Goal: Task Accomplishment & Management: Manage account settings

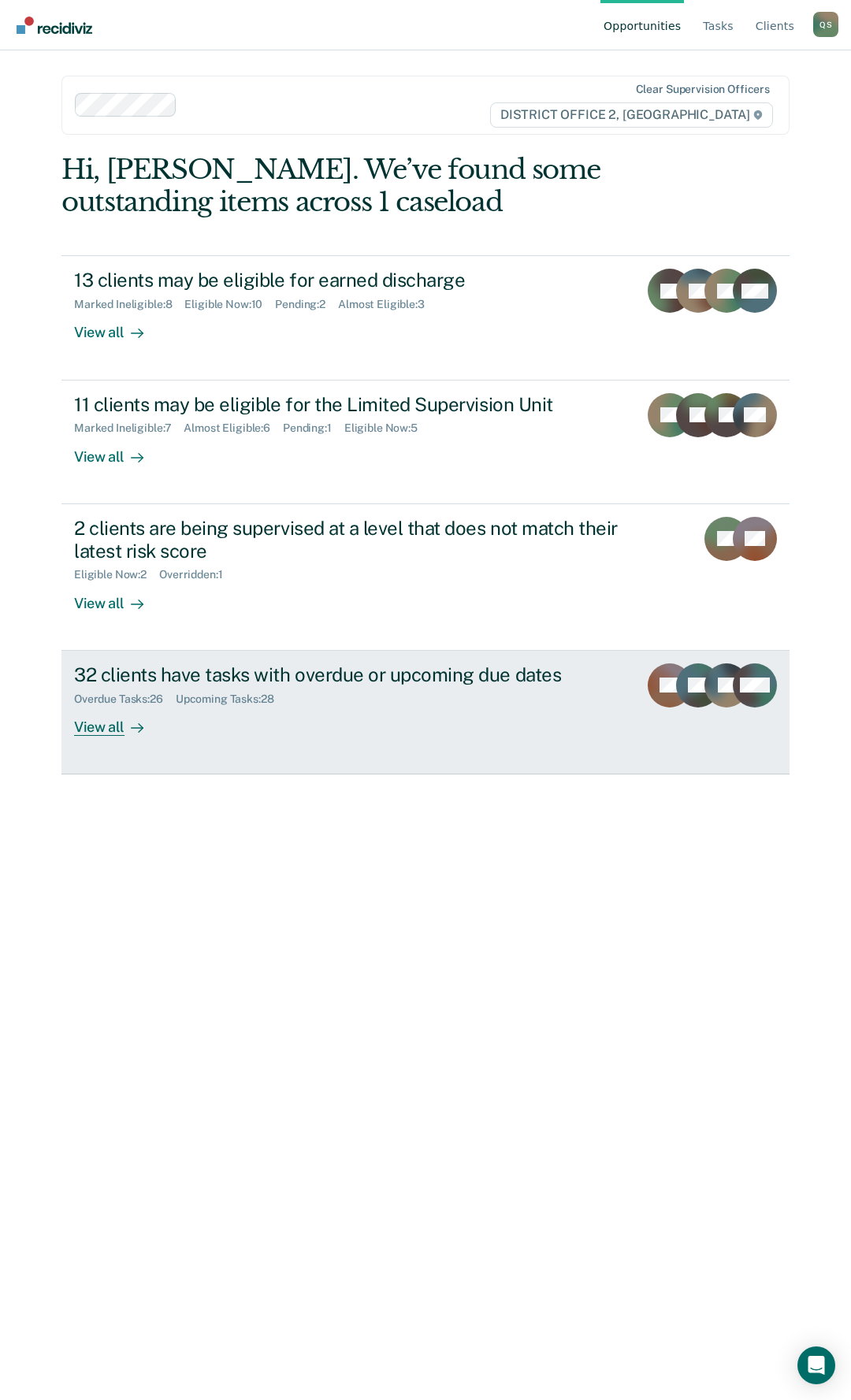
click at [414, 685] on div "32 clients have tasks with overdue or upcoming due dates" at bounding box center [349, 676] width 551 height 23
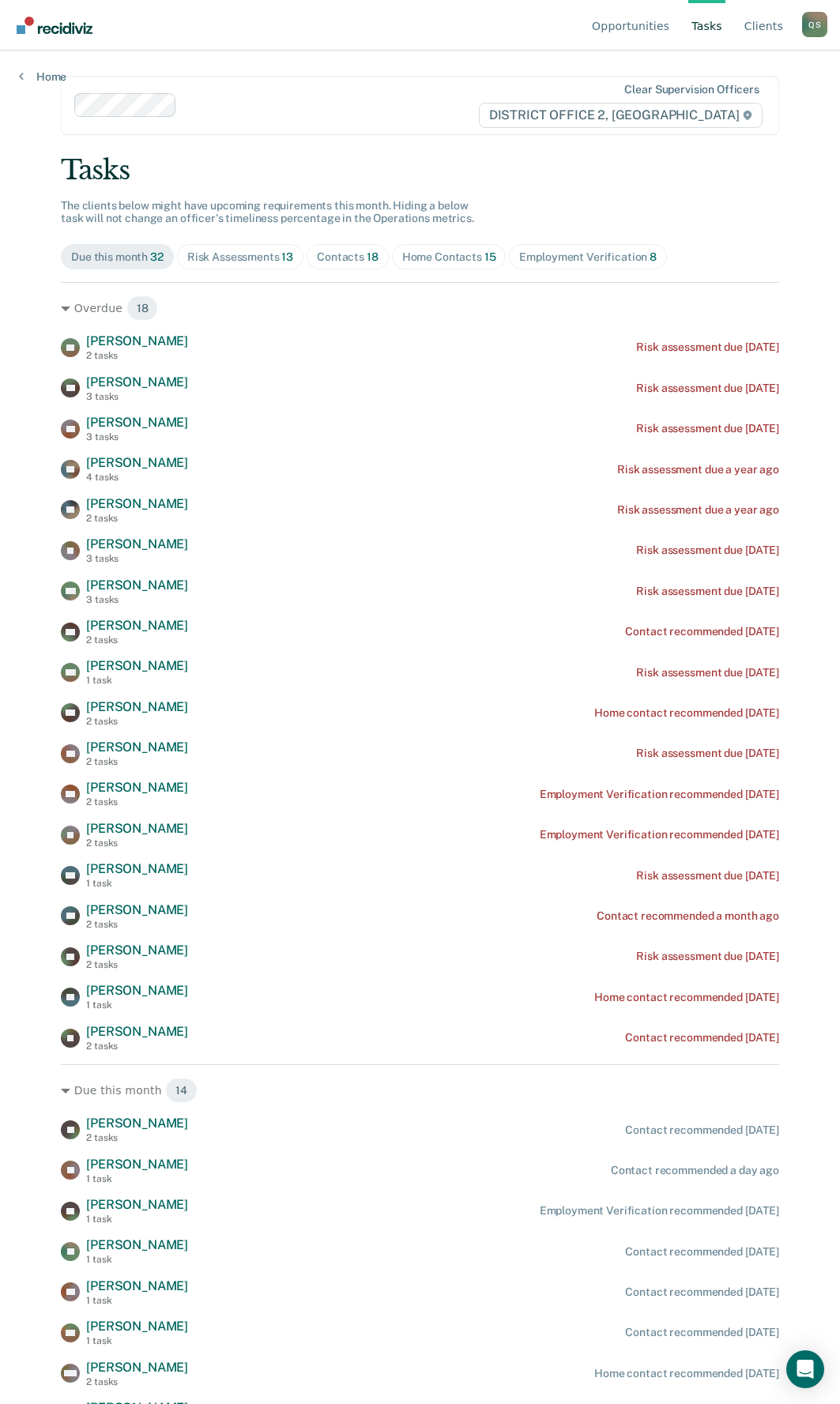
click at [437, 254] on div "Home Contacts 15" at bounding box center [449, 257] width 94 height 14
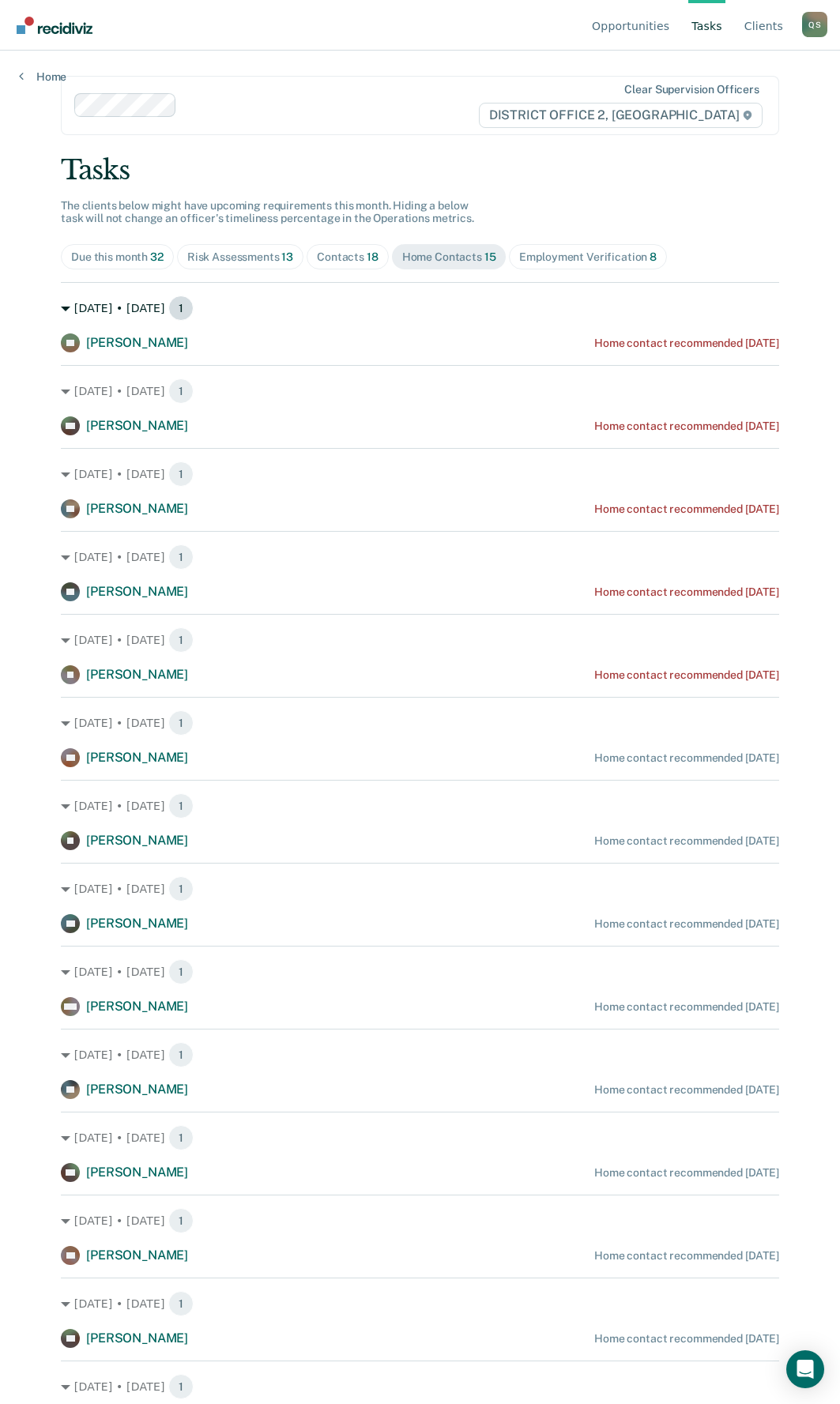
click at [60, 307] on icon at bounding box center [65, 309] width 10 height 10
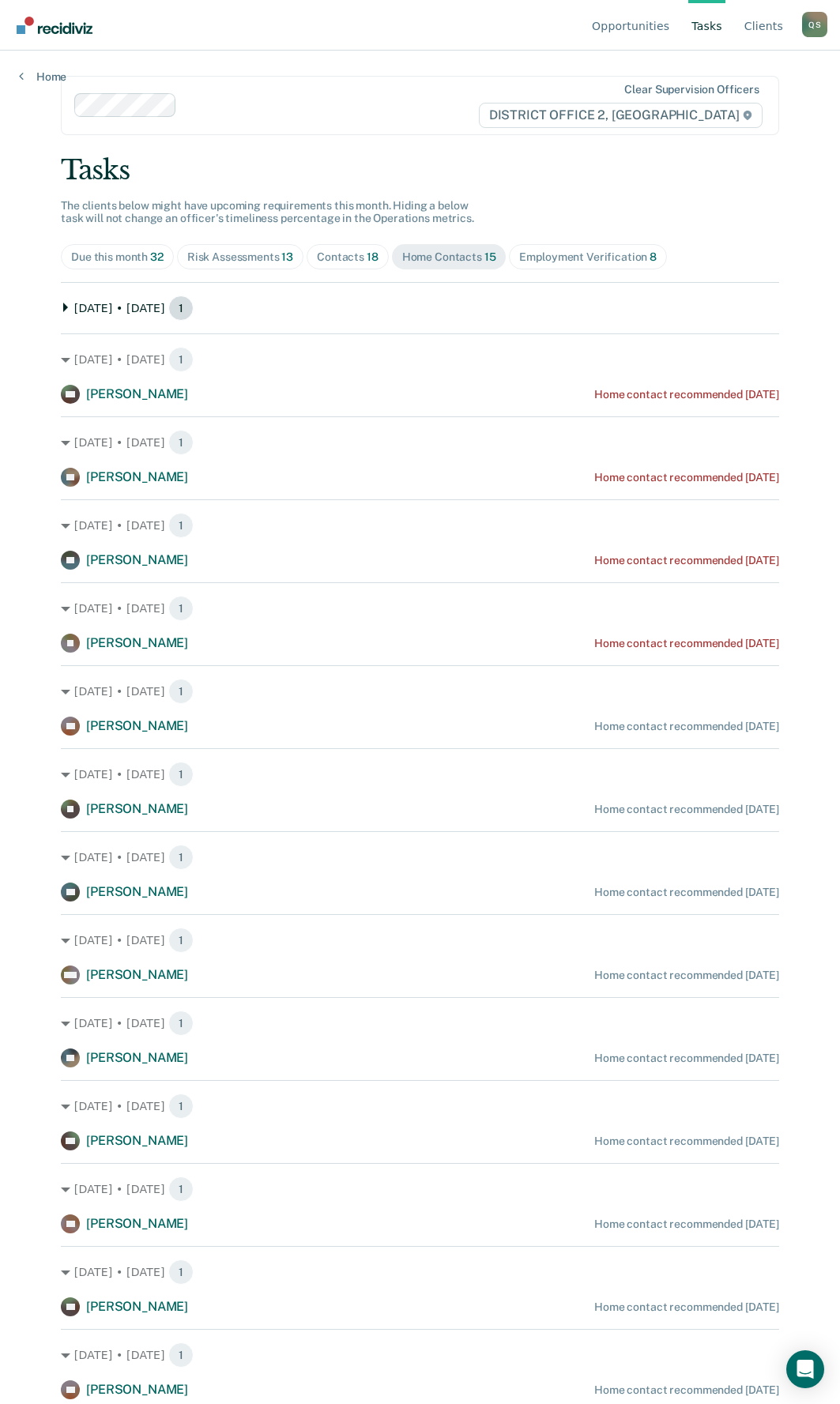
click at [60, 307] on icon at bounding box center [65, 307] width 10 height 10
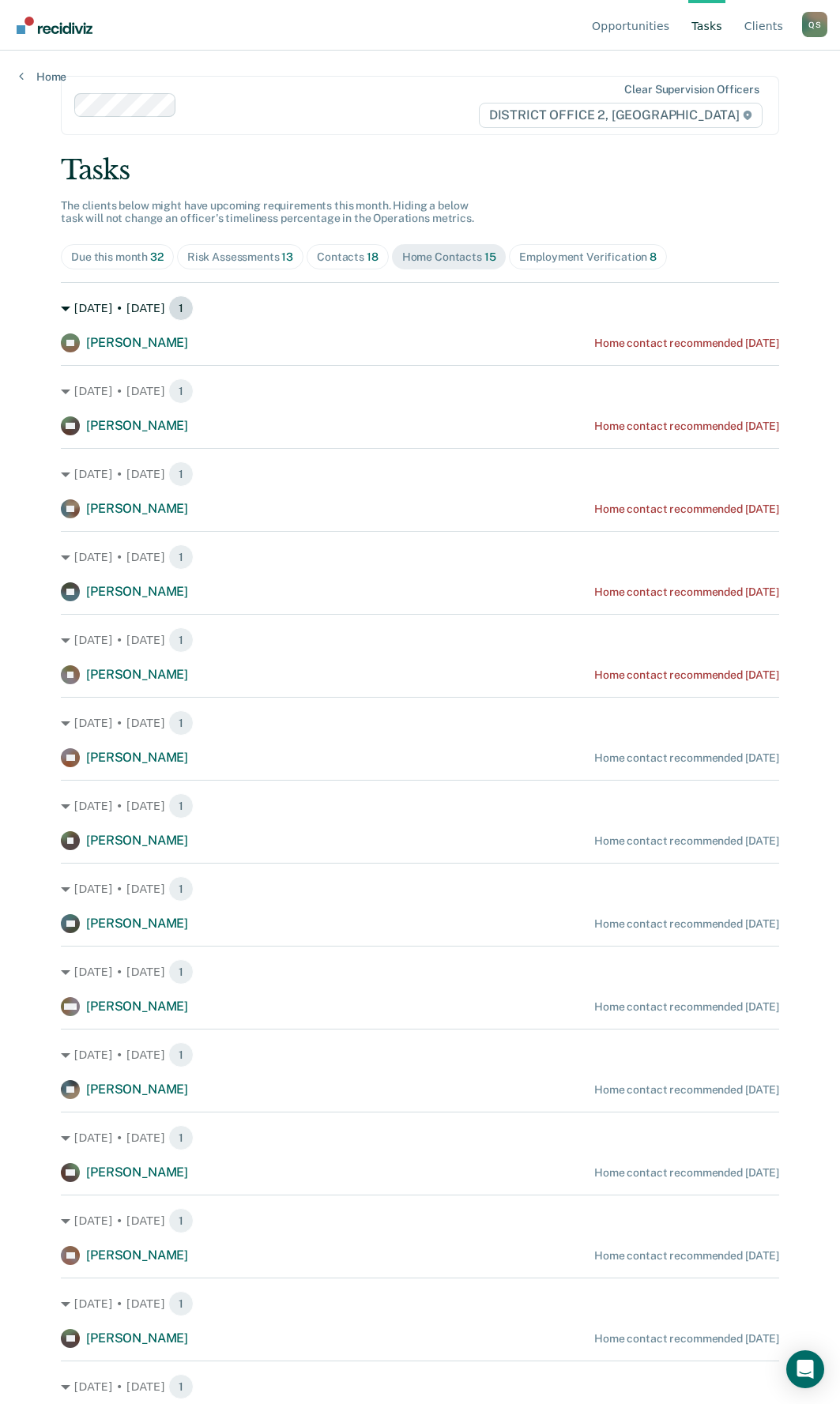
click at [169, 307] on span "1" at bounding box center [181, 308] width 25 height 25
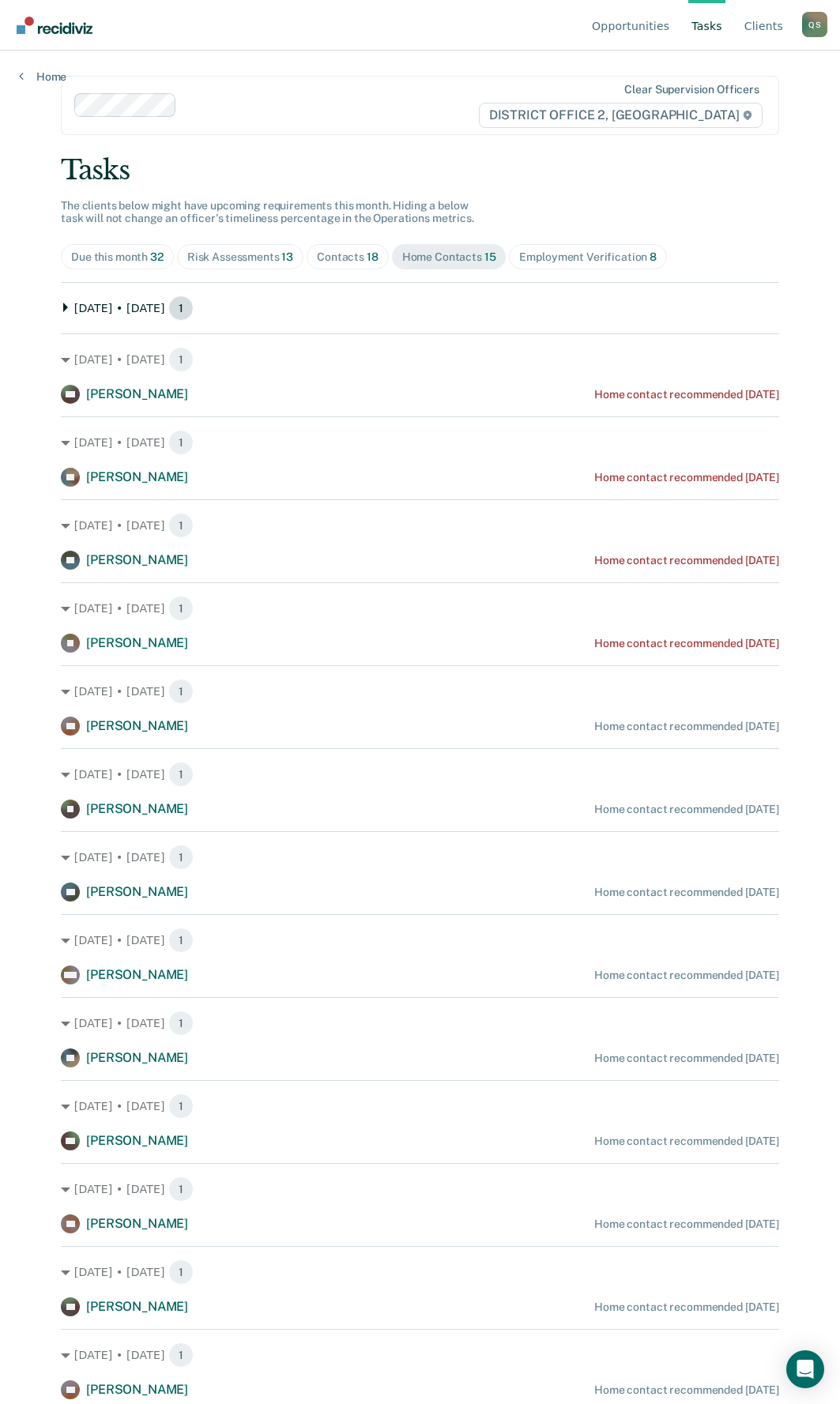
click at [169, 307] on span "1" at bounding box center [181, 308] width 25 height 25
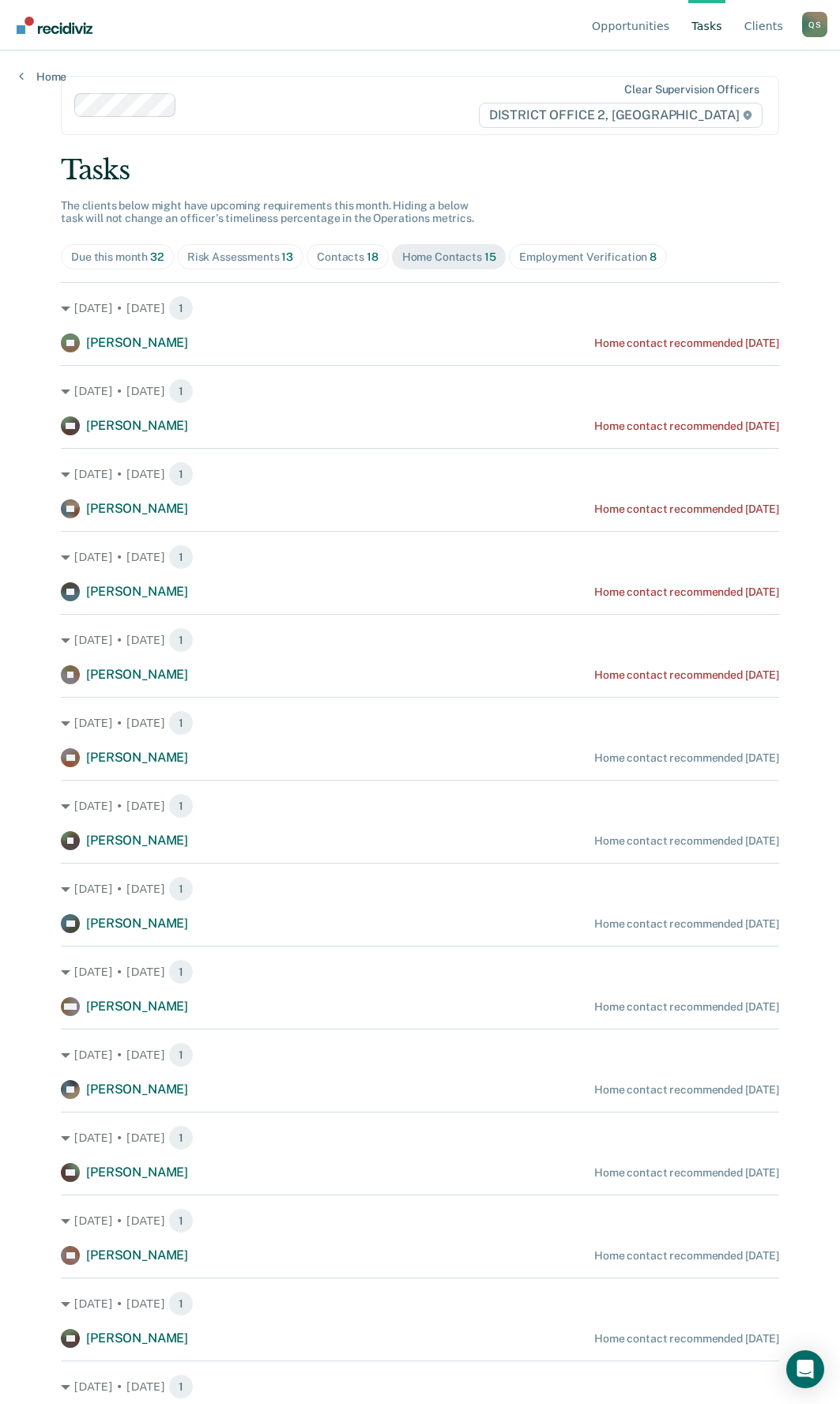
click at [536, 341] on div "EC [PERSON_NAME] Home contact recommended [DATE]" at bounding box center [419, 342] width 718 height 19
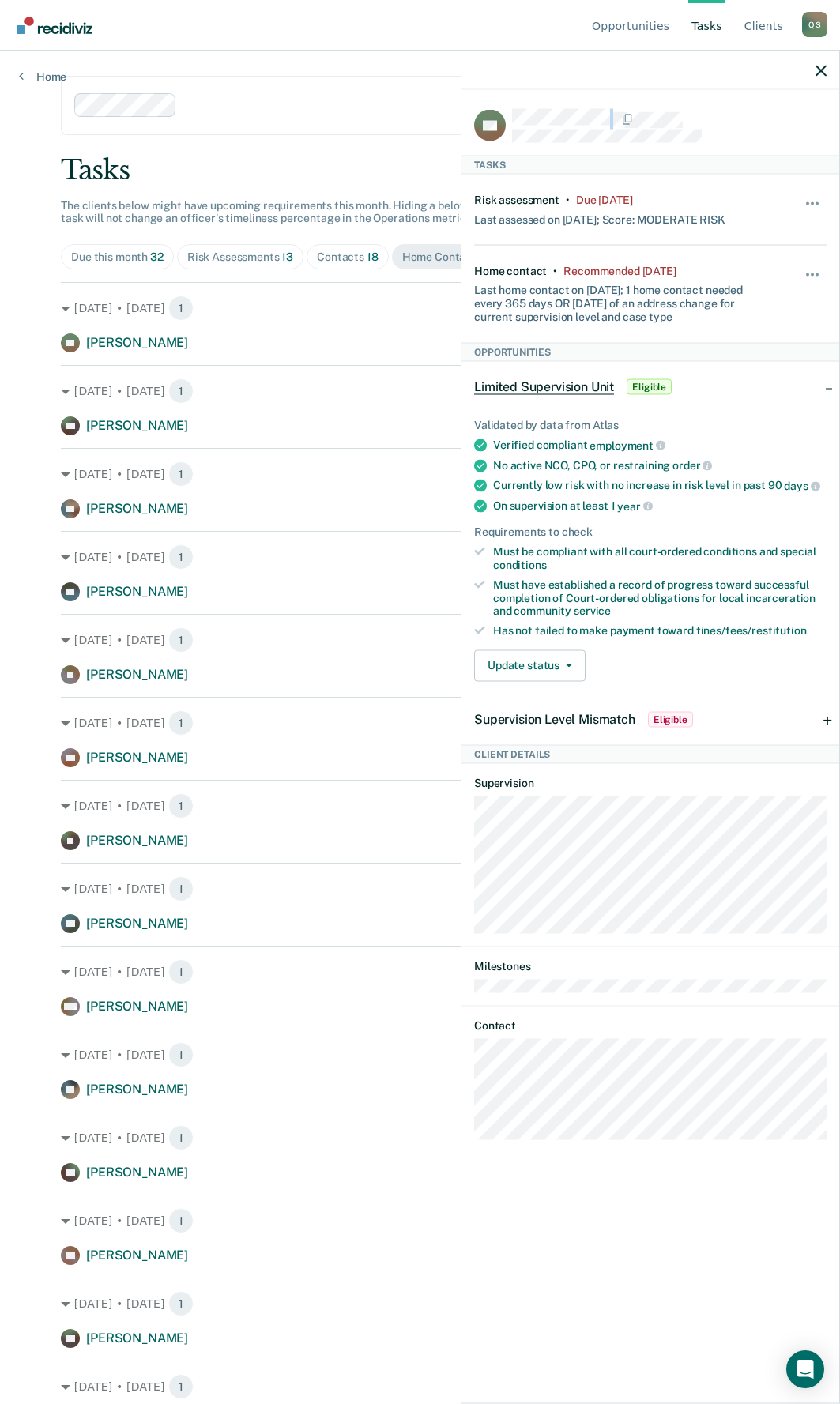
click at [511, 115] on div "EC" at bounding box center [650, 126] width 353 height 33
drag, startPoint x: 477, startPoint y: 269, endPoint x: 545, endPoint y: 270, distance: 68.0
click at [545, 270] on div "Home contact • Recommended [DATE]" at bounding box center [575, 271] width 203 height 14
copy div "Home contact"
click at [470, 1028] on div "EC Tasks Risk assessment • Due [DATE] Last assessed on [DATE]; Score: MODERATE …" at bounding box center [649, 745] width 377 height 1310
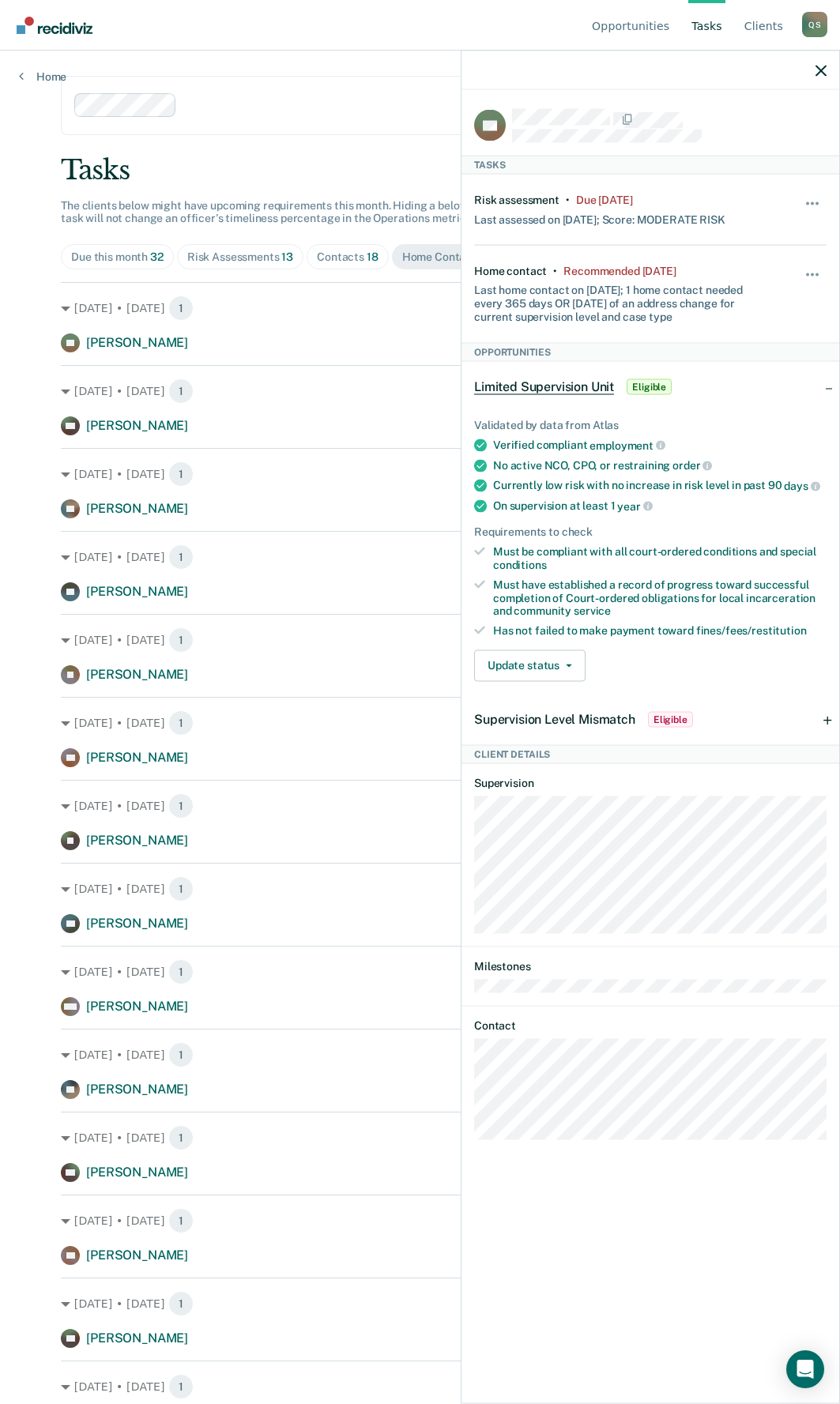
click at [212, 411] on div "[DATE] • [DATE] 1 SH [PERSON_NAME] Home contact recommended [DATE]" at bounding box center [419, 401] width 718 height 70
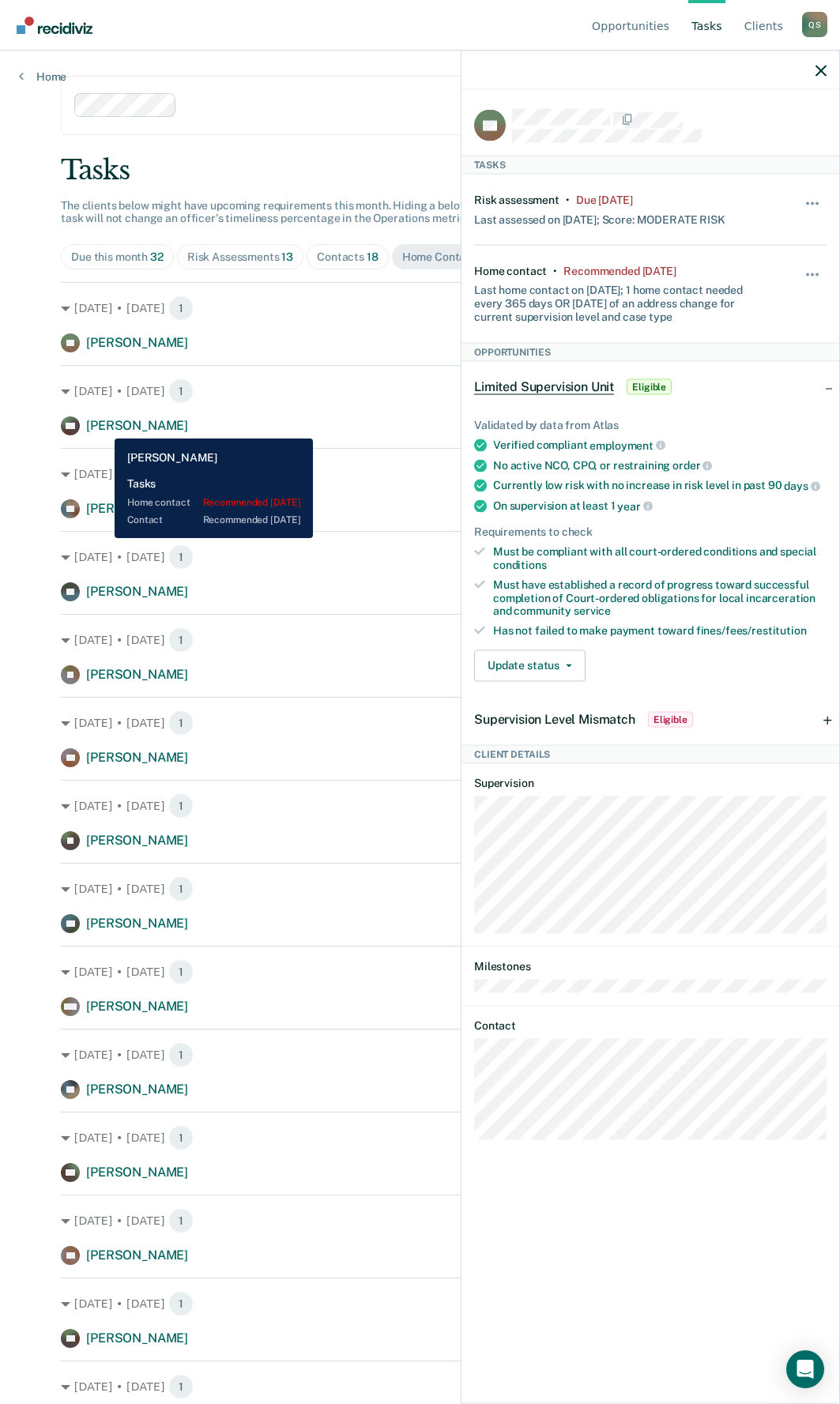
click at [102, 427] on span "[PERSON_NAME]" at bounding box center [136, 425] width 102 height 15
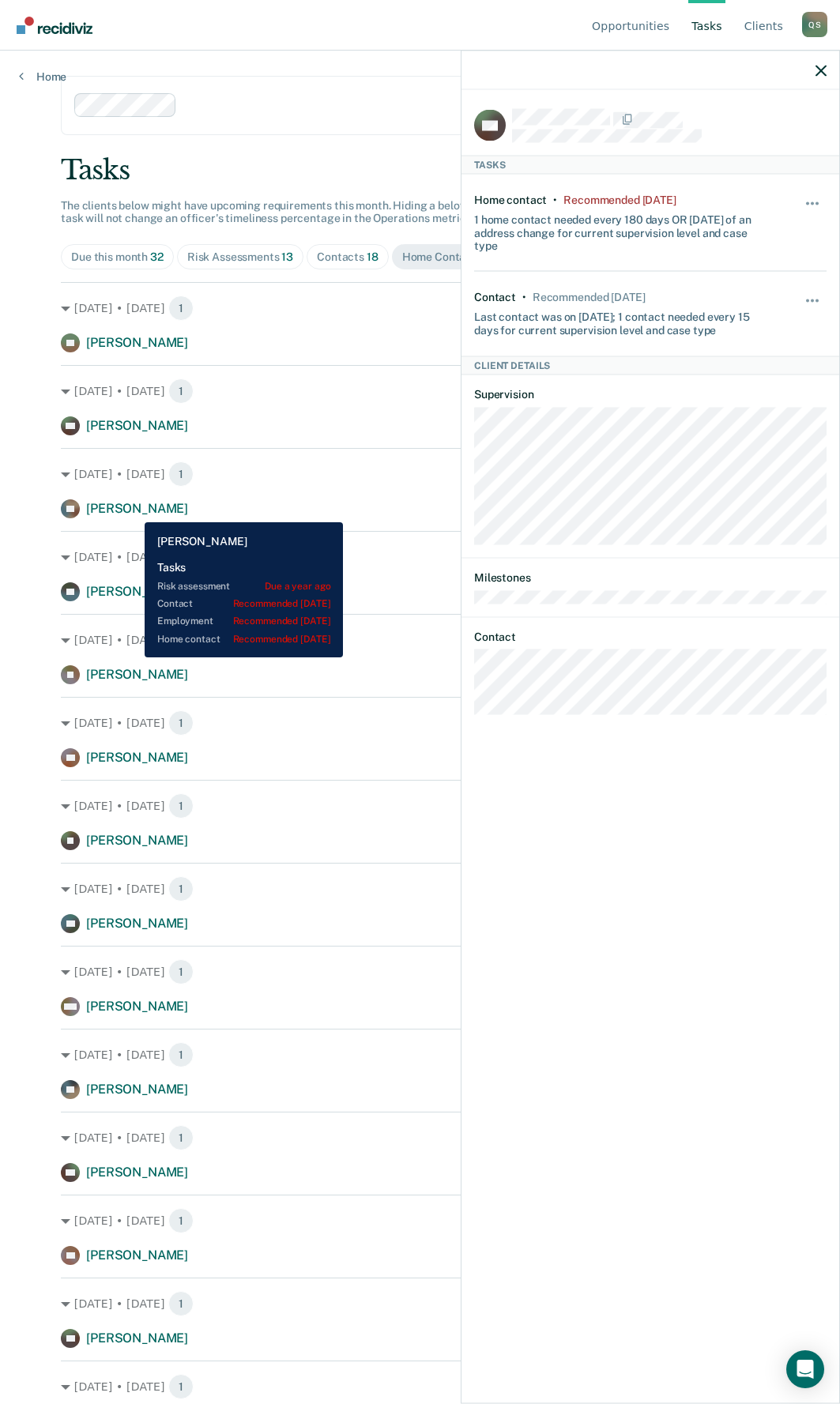
click at [133, 511] on span "[PERSON_NAME]" at bounding box center [136, 508] width 102 height 15
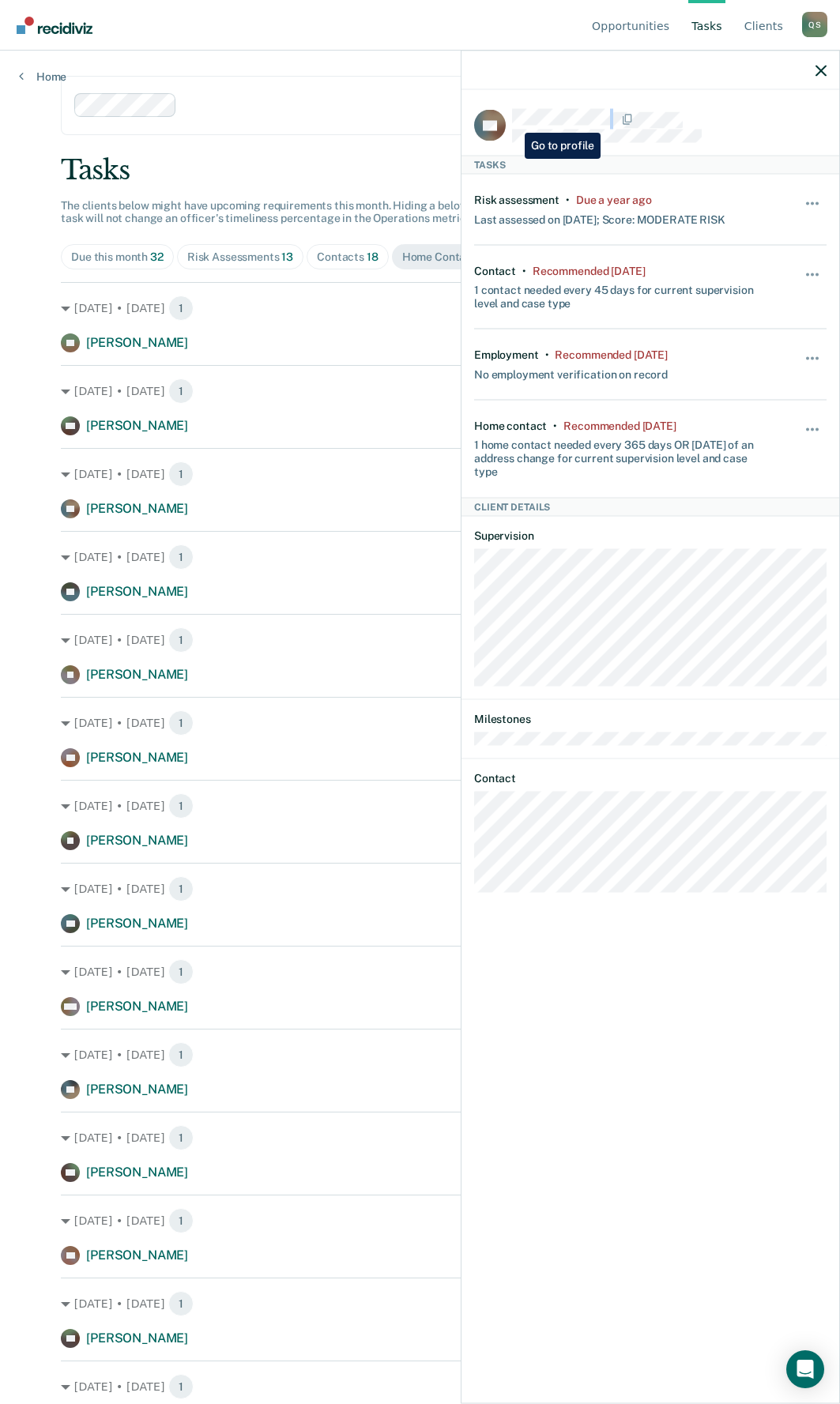
click at [513, 121] on div at bounding box center [668, 119] width 315 height 20
copy div
drag, startPoint x: 592, startPoint y: 117, endPoint x: 477, endPoint y: 895, distance: 786.5
click at [477, 895] on div "RE Tasks Risk assessment • Due a year ago Last assessed on [DATE]; Score: MODER…" at bounding box center [649, 745] width 377 height 1310
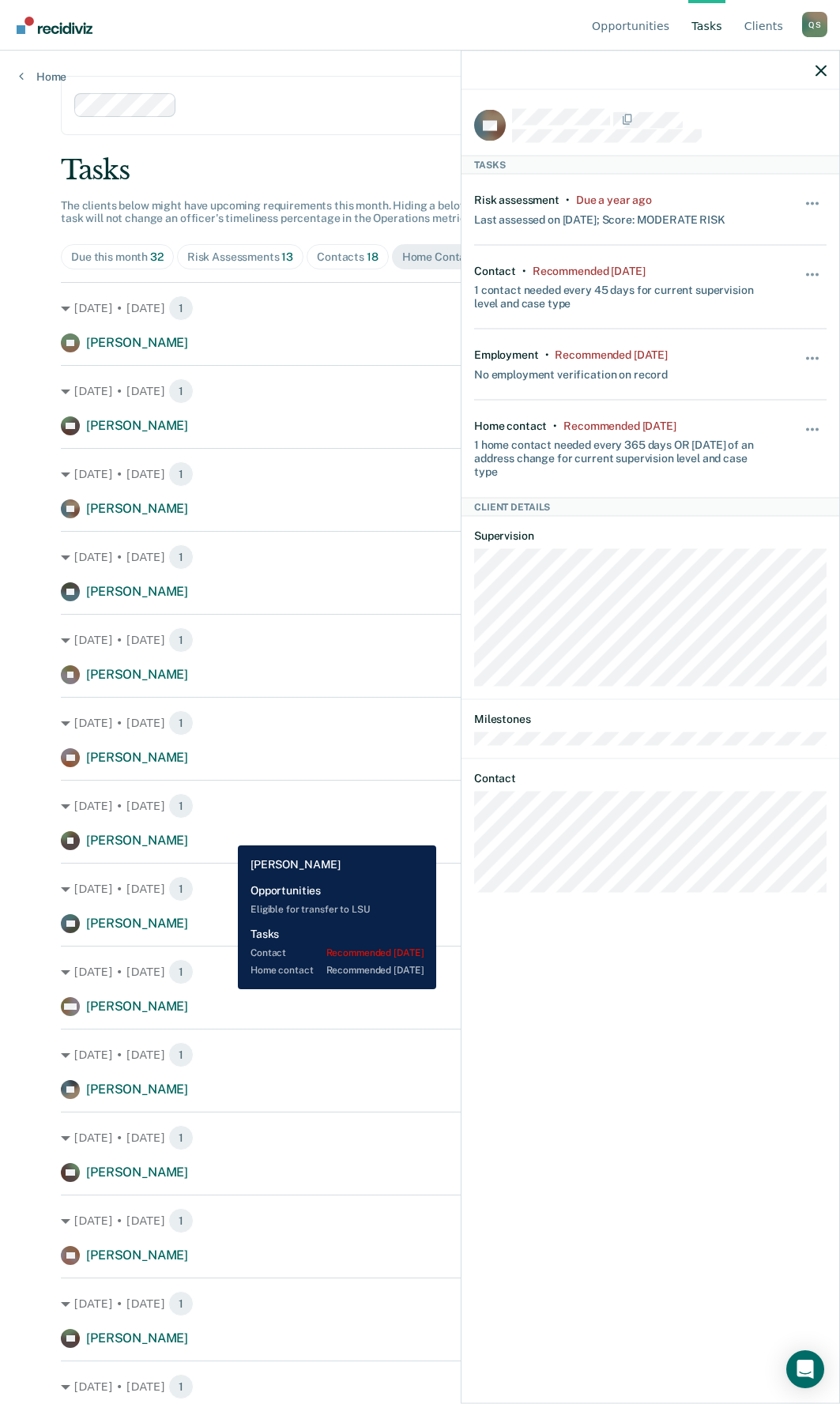
click at [226, 834] on div "[PERSON_NAME] Home contact recommended [DATE]" at bounding box center [419, 840] width 718 height 19
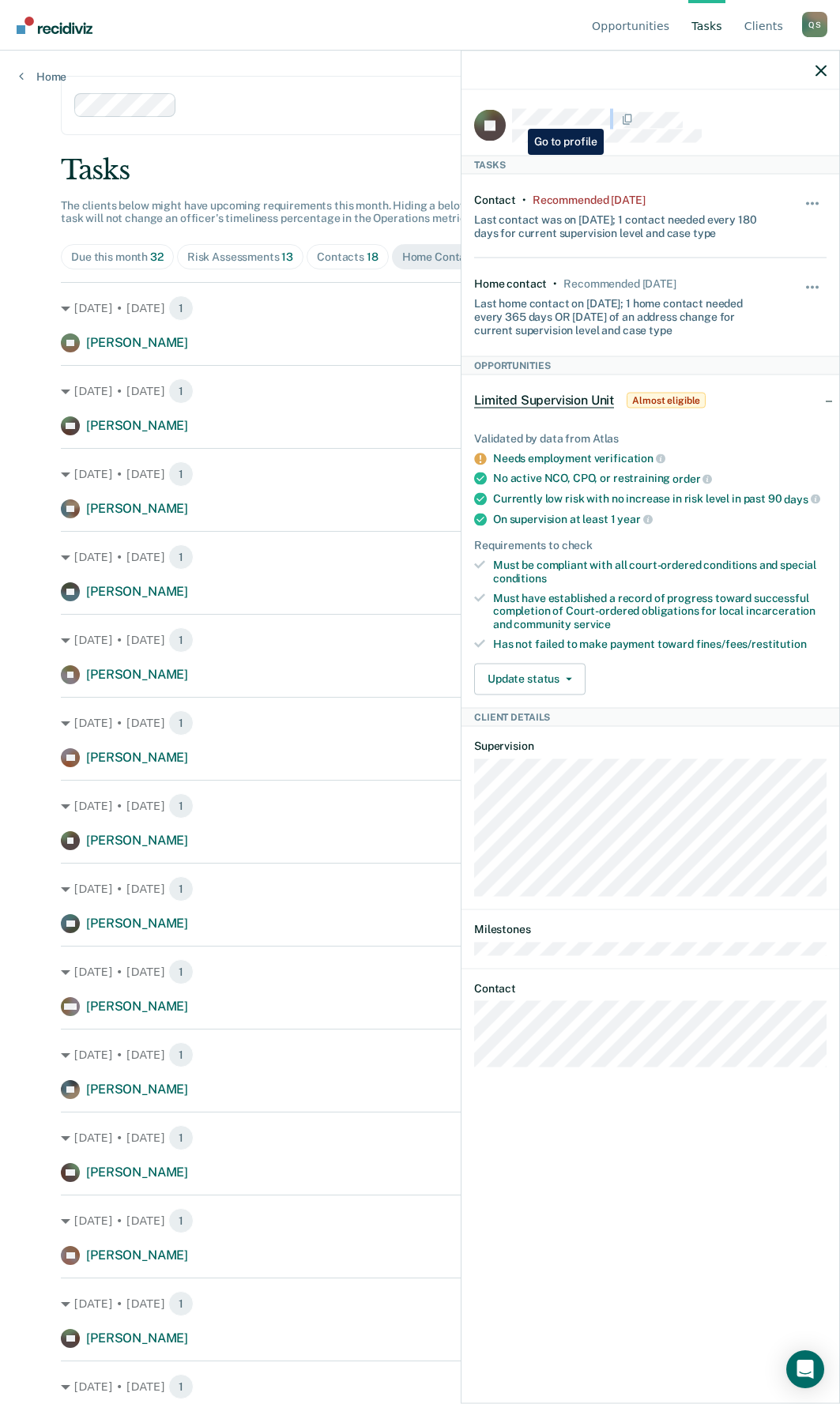
click at [515, 117] on div at bounding box center [668, 119] width 315 height 20
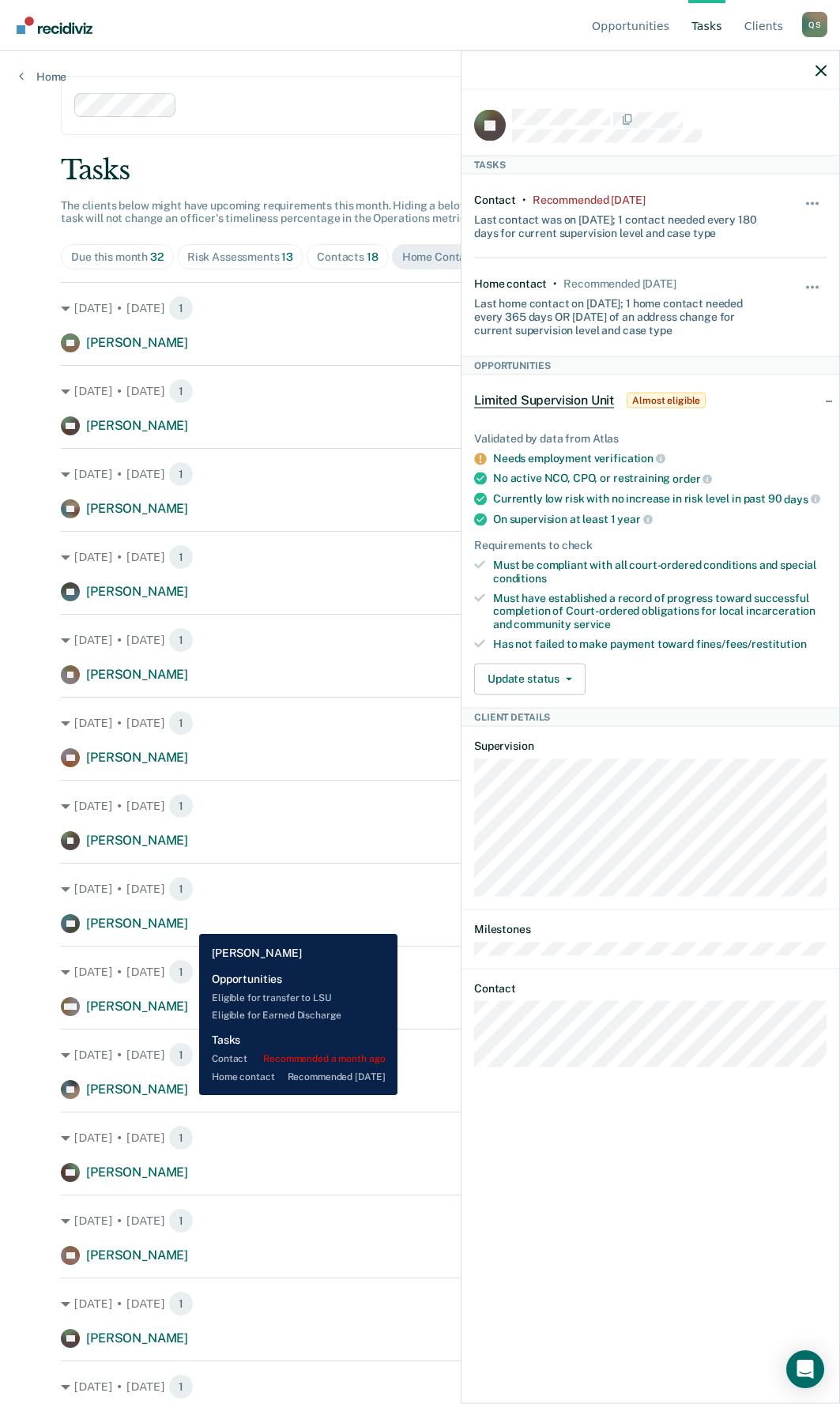
click at [187, 922] on div "DP [PERSON_NAME] Home contact recommended [DATE]" at bounding box center [419, 923] width 718 height 19
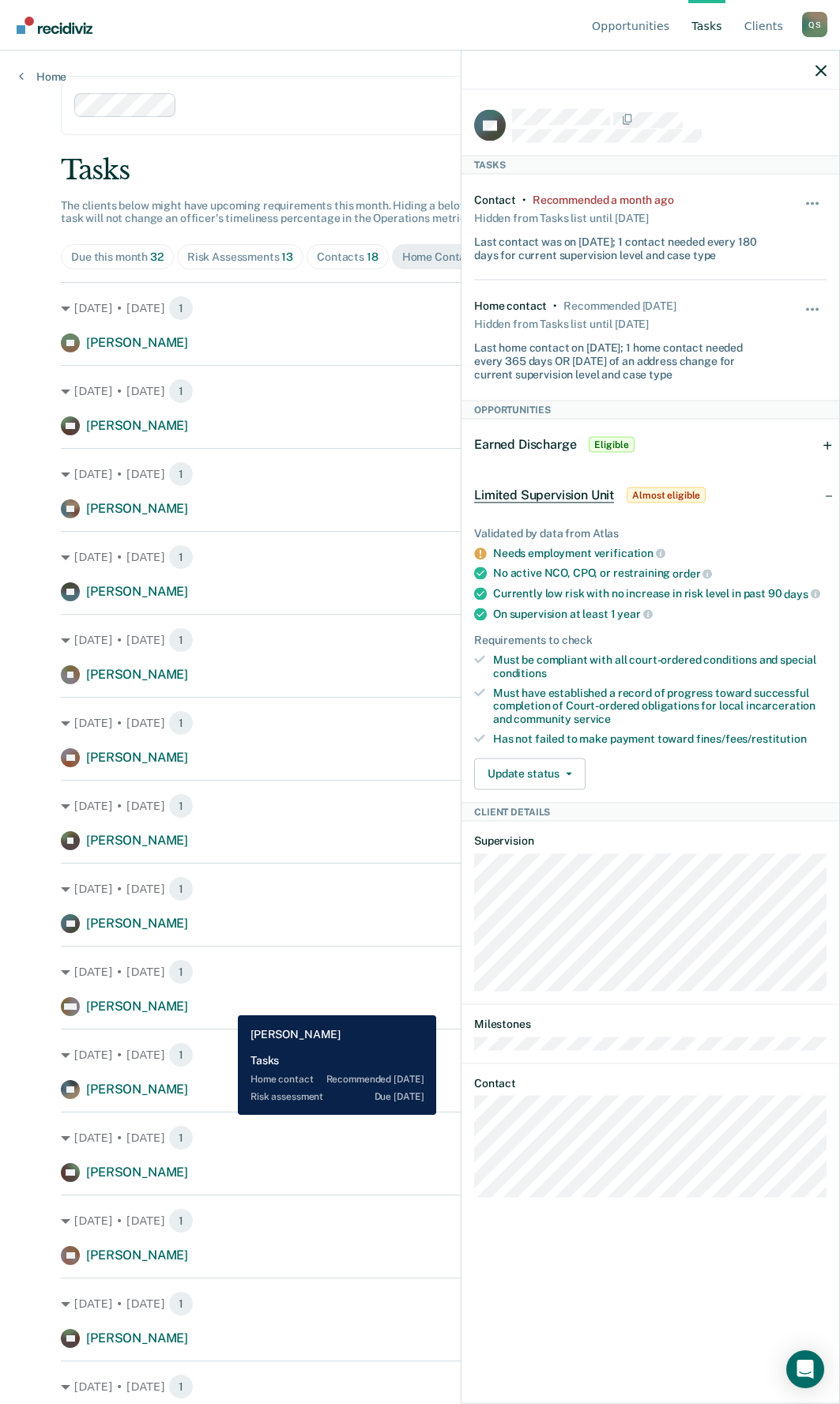
click at [226, 1003] on div "[PERSON_NAME] Home contact recommended [DATE]" at bounding box center [419, 1006] width 718 height 19
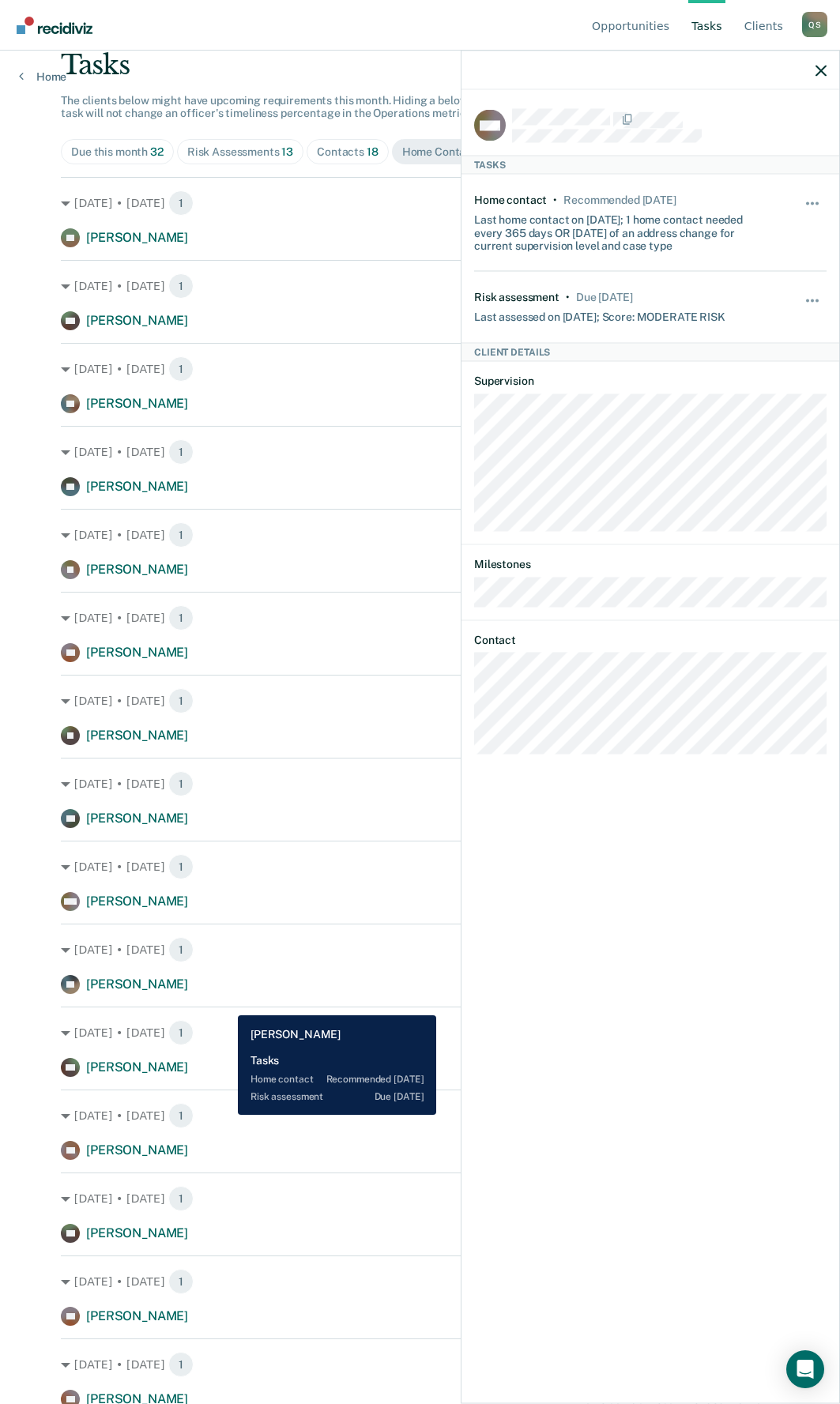
scroll to position [110, 0]
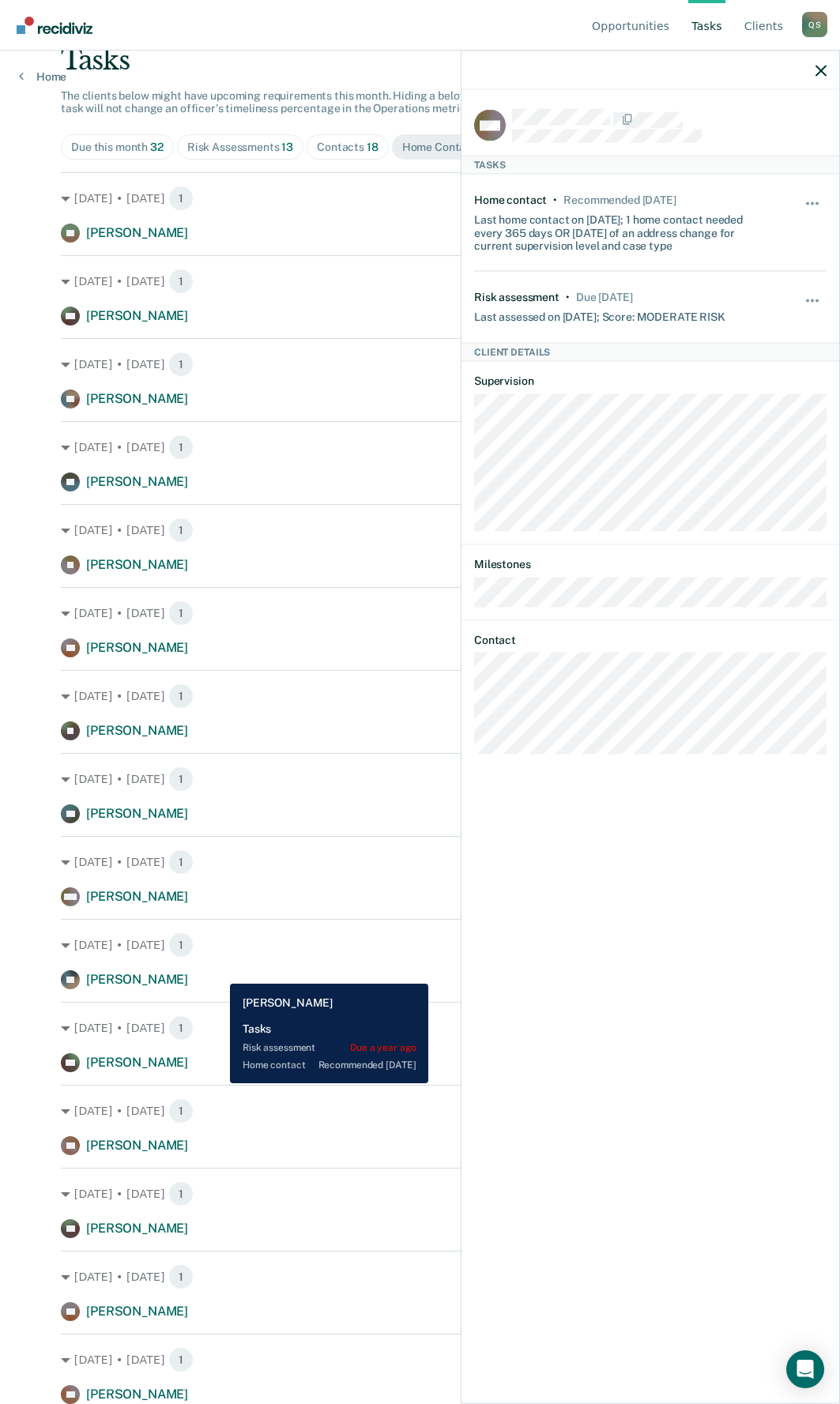
click at [218, 972] on div "AT [PERSON_NAME] Home contact recommended [DATE]" at bounding box center [419, 979] width 718 height 19
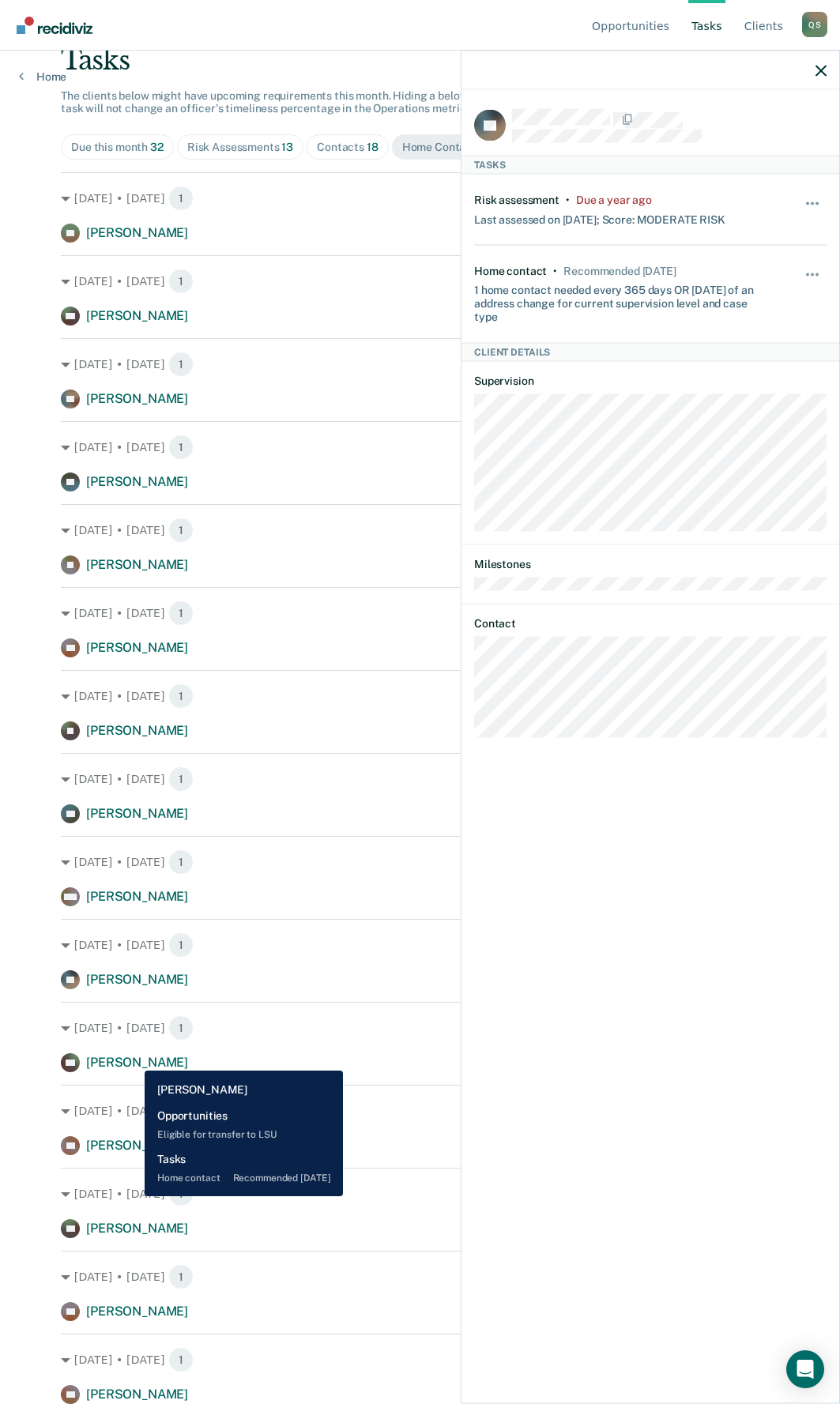
click at [133, 1059] on span "[PERSON_NAME]" at bounding box center [136, 1062] width 102 height 15
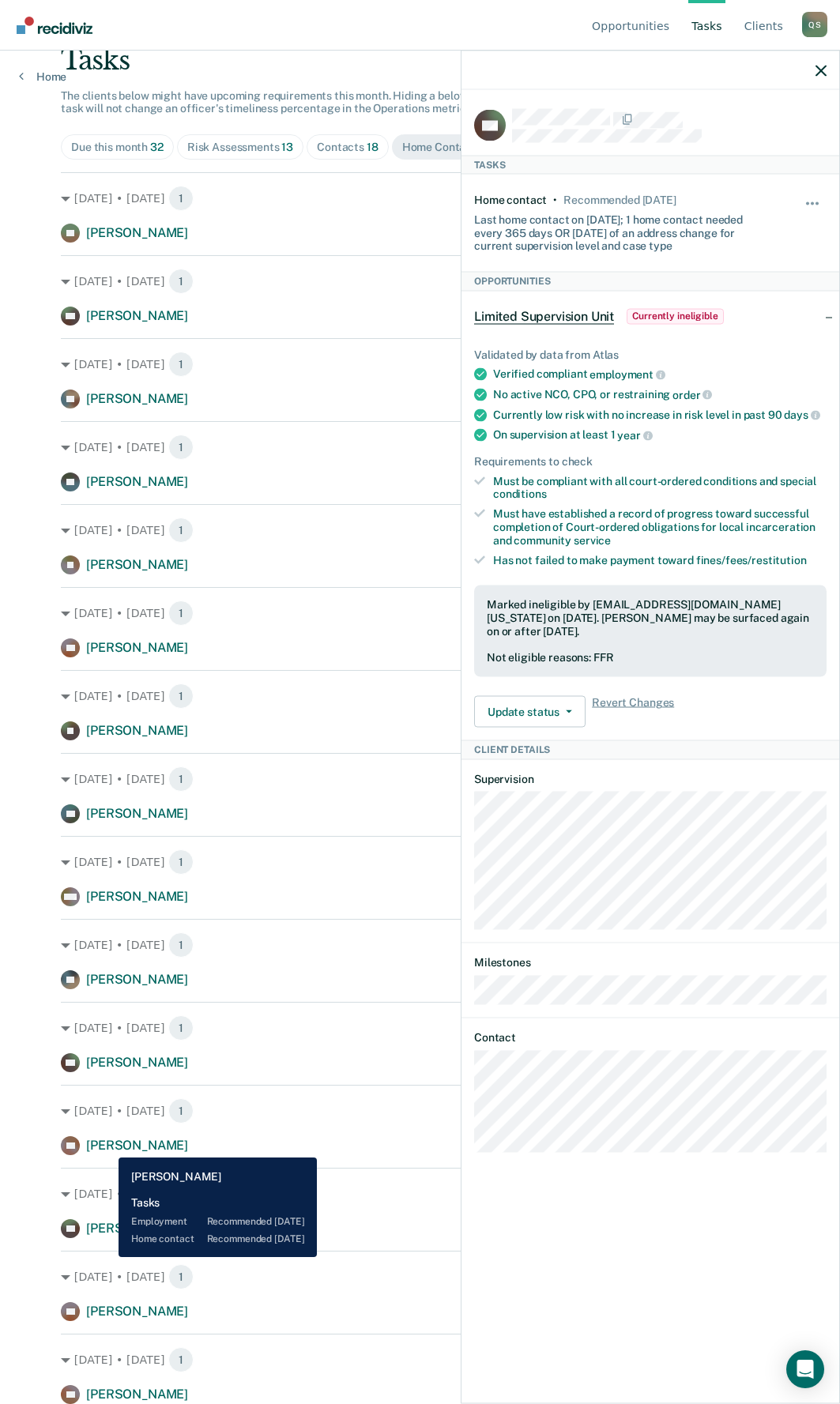
click at [106, 1146] on span "[PERSON_NAME]" at bounding box center [136, 1145] width 102 height 15
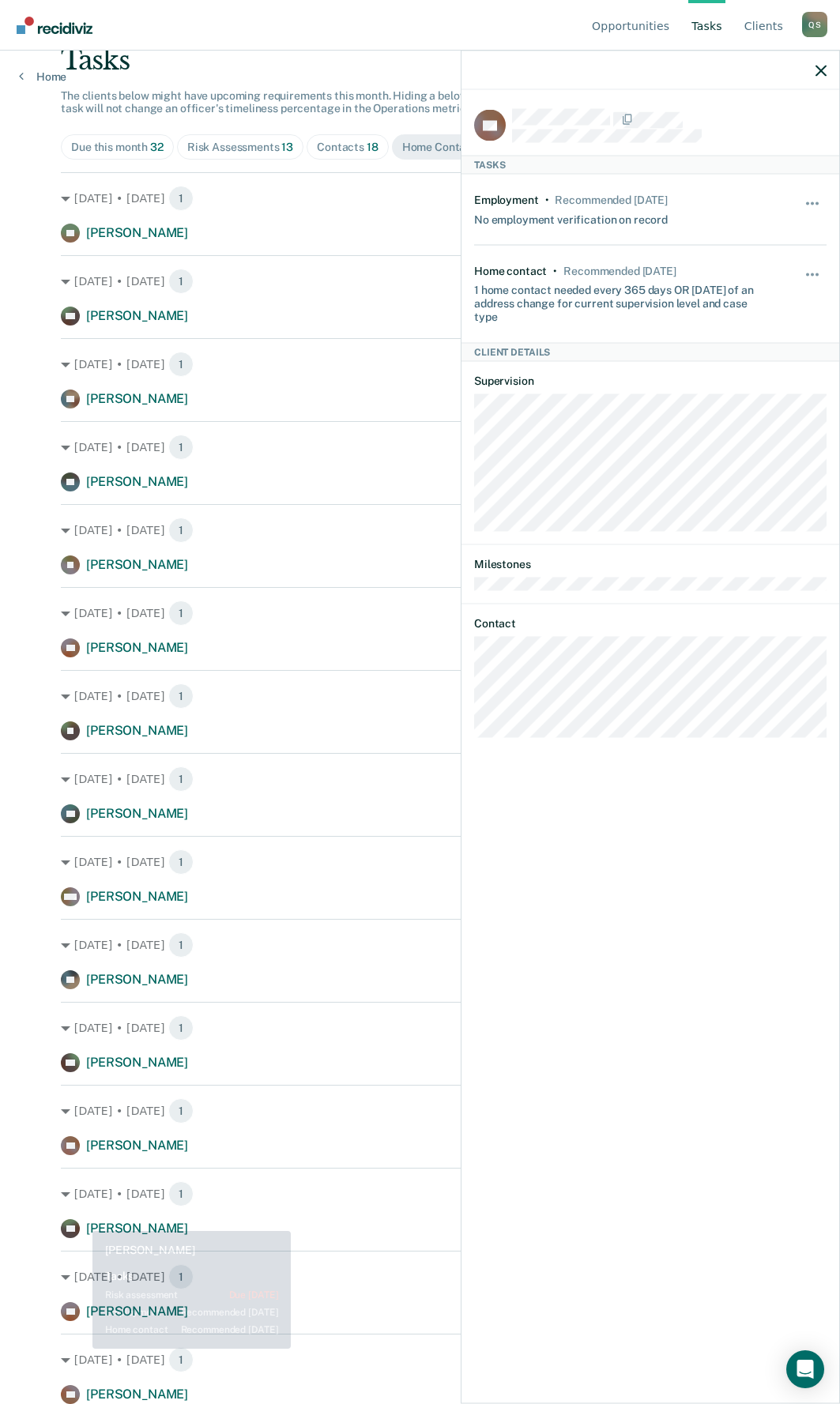
click at [105, 1215] on div "[DATE] • [DATE] 1 BG [PERSON_NAME] Home contact recommended [DATE]" at bounding box center [419, 1203] width 718 height 70
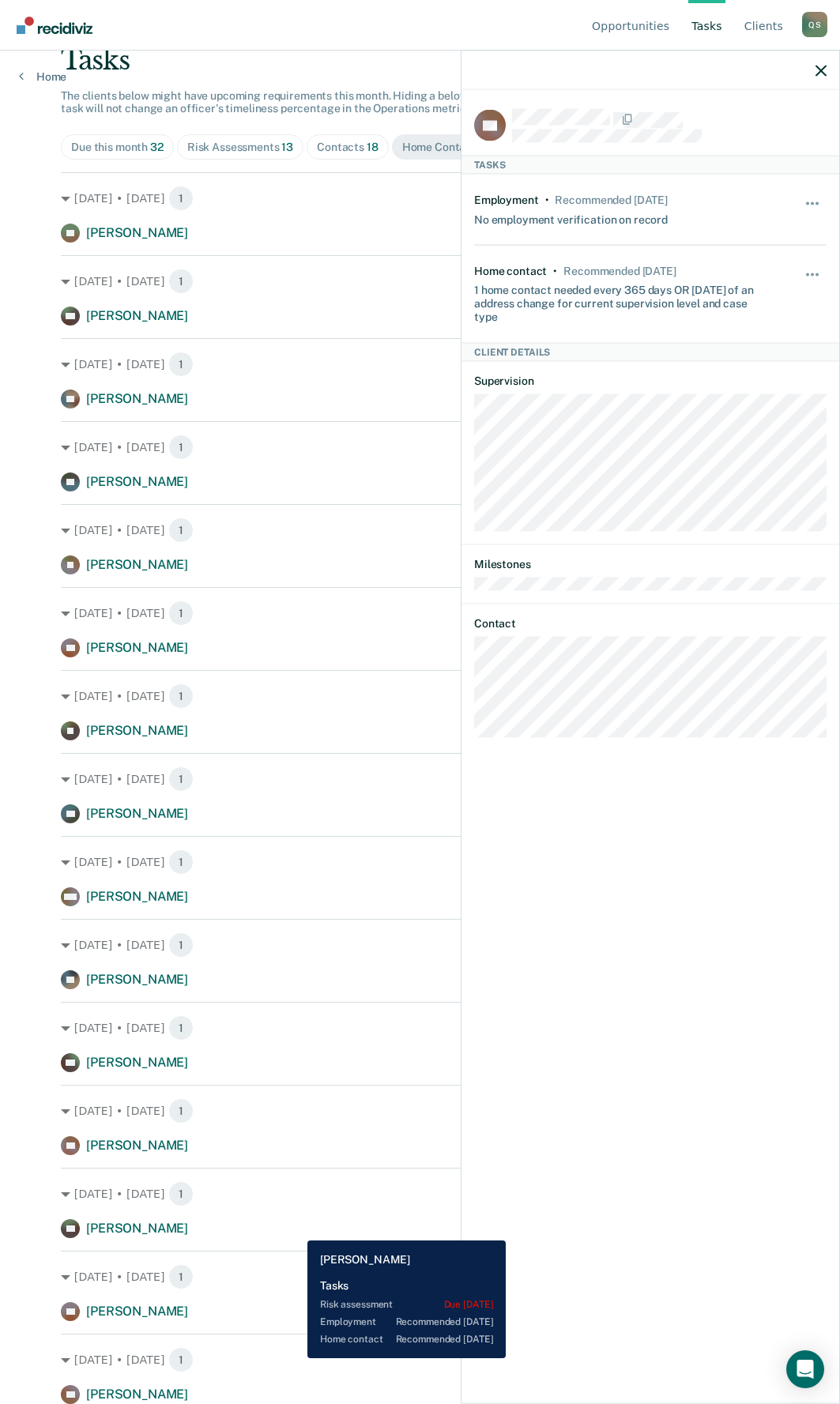
click at [295, 1229] on div "BG [PERSON_NAME] Home contact recommended [DATE]" at bounding box center [419, 1228] width 718 height 19
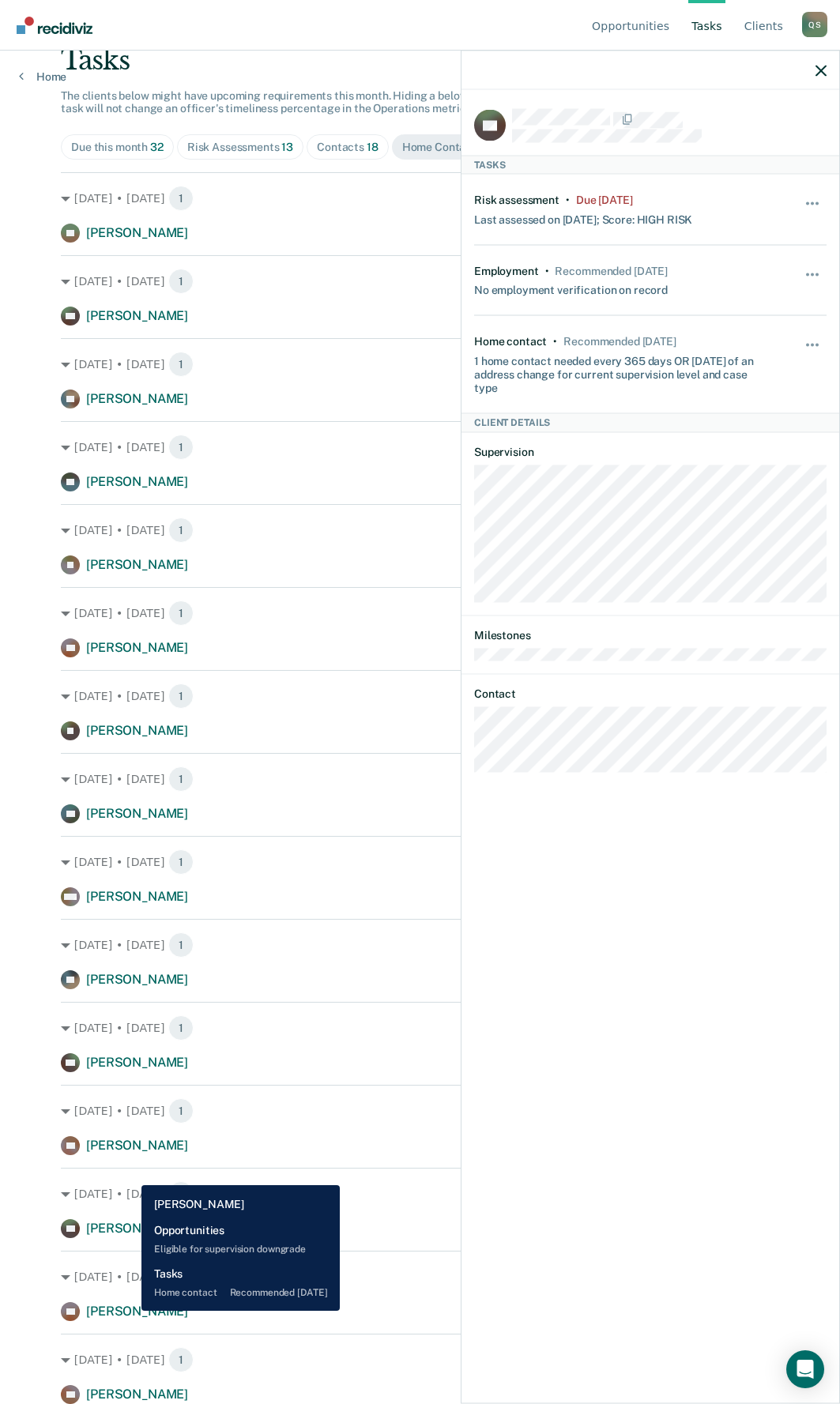
click at [130, 1311] on span "[PERSON_NAME]" at bounding box center [136, 1311] width 102 height 15
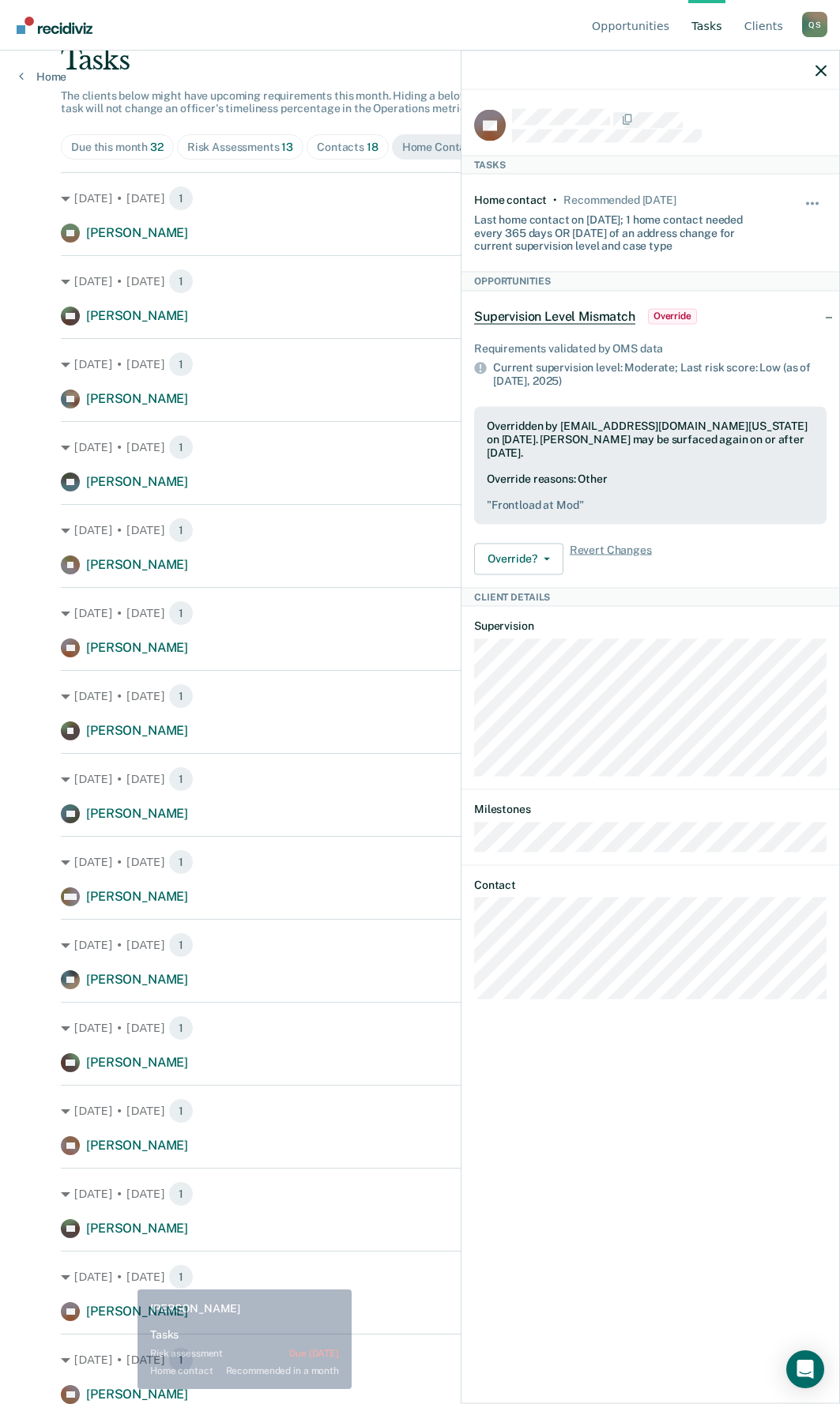
click at [131, 1375] on div "[DATE] • [DATE] 1 DS [PERSON_NAME] Home contact recommended in a month" at bounding box center [419, 1369] width 718 height 70
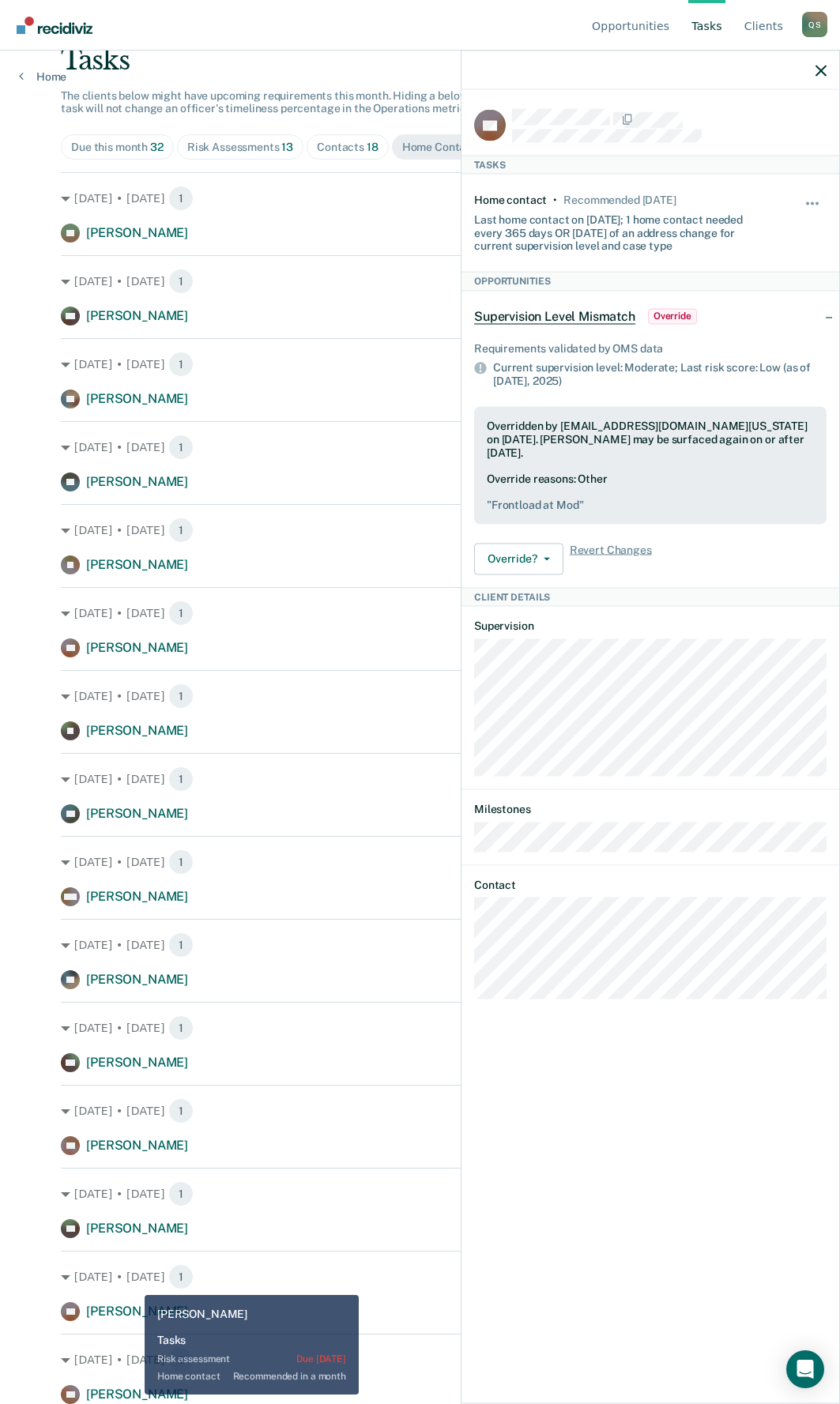
click at [133, 1395] on span "[PERSON_NAME]" at bounding box center [136, 1394] width 102 height 15
